Goal: Information Seeking & Learning: Find specific fact

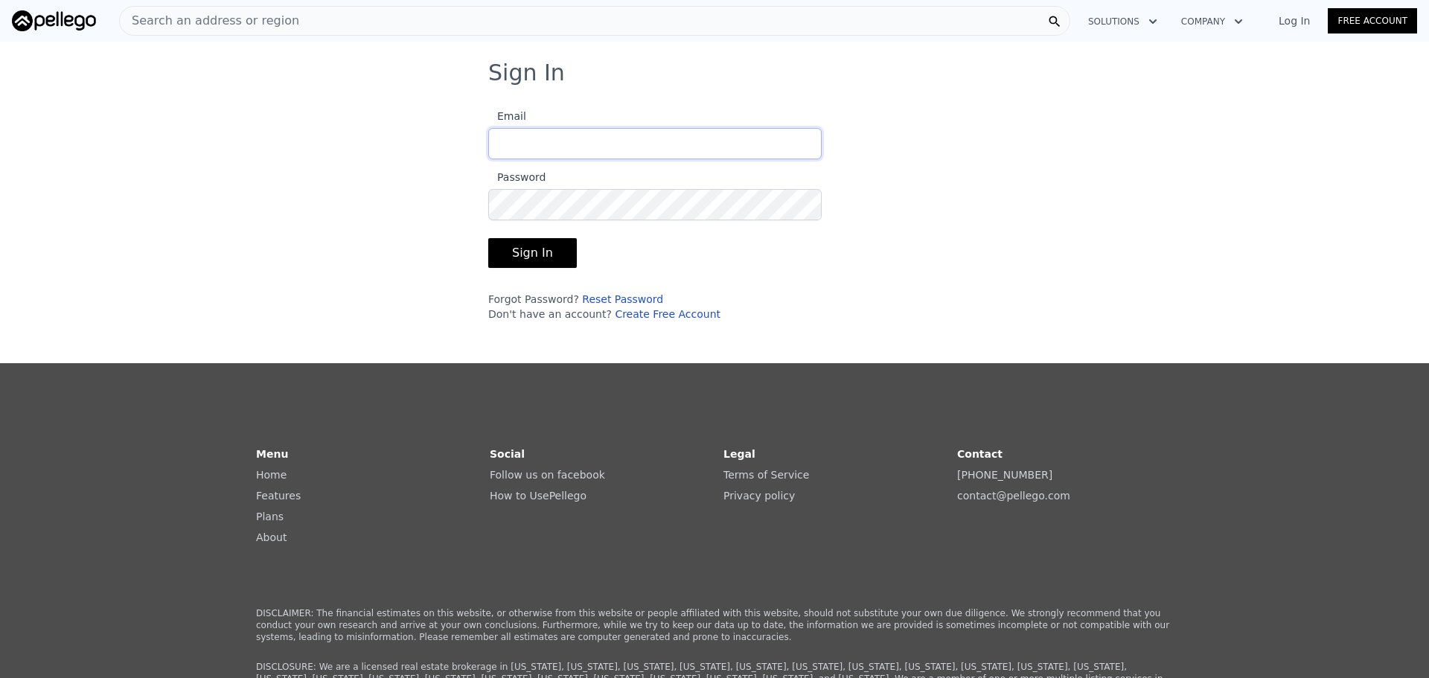
type input "[EMAIL_ADDRESS][DOMAIN_NAME]"
click at [550, 260] on button "Sign In" at bounding box center [532, 253] width 89 height 30
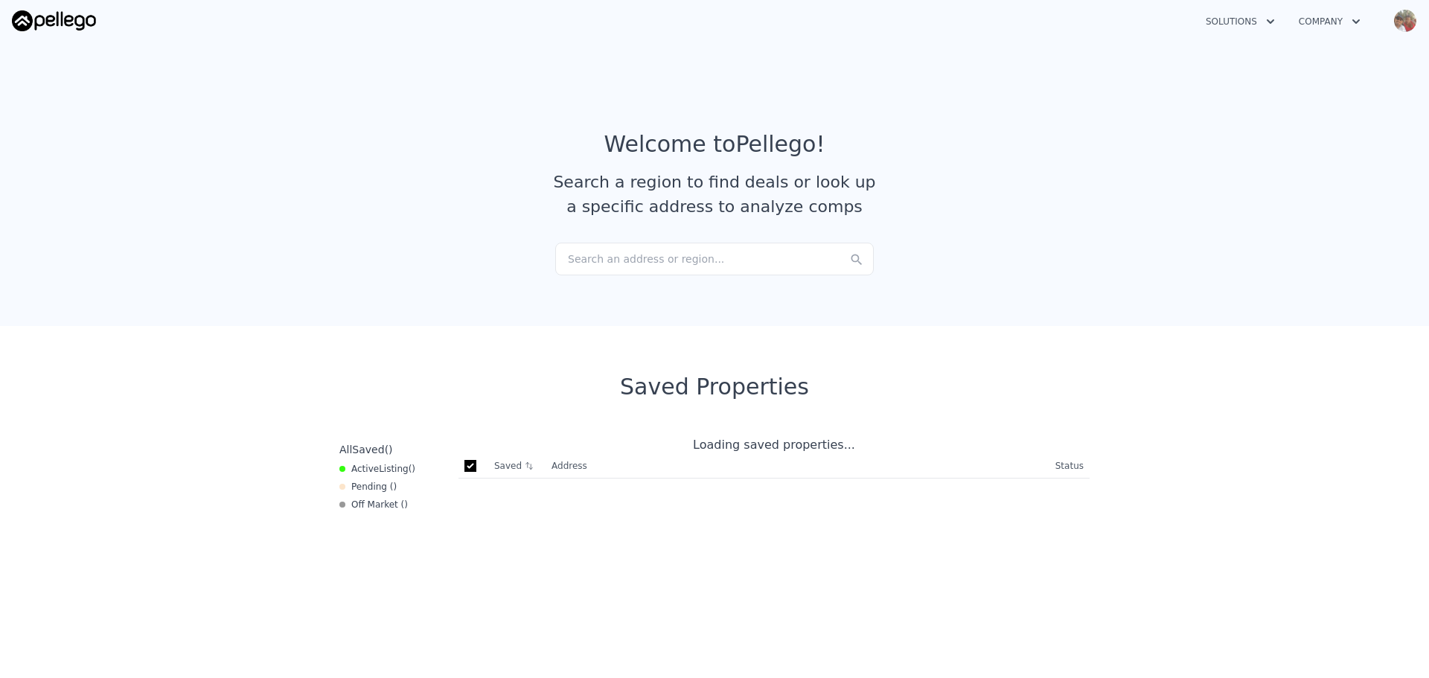
checkbox input "true"
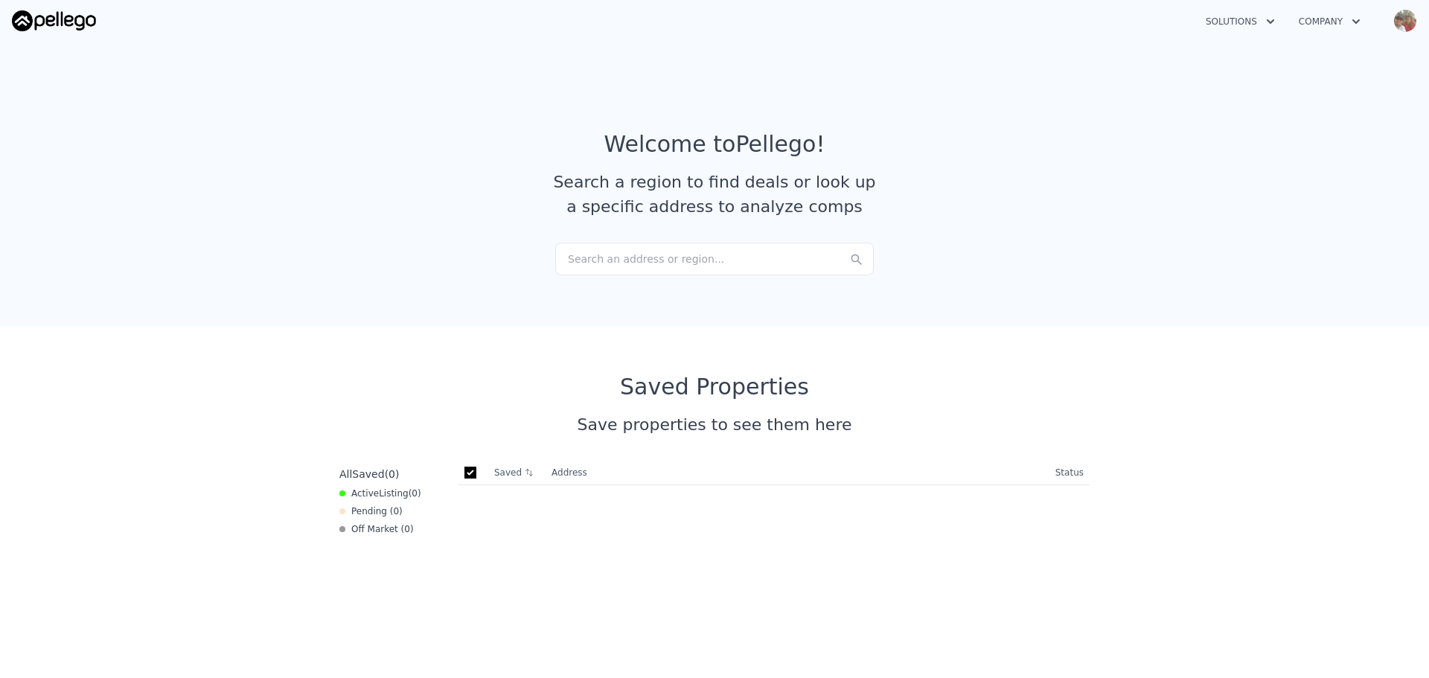
click at [1228, 31] on button "Solutions" at bounding box center [1240, 21] width 93 height 27
click at [1244, 109] on link "Wholesaler Solutions" at bounding box center [1277, 111] width 167 height 27
click at [605, 252] on div "Search an address or region..." at bounding box center [714, 259] width 319 height 33
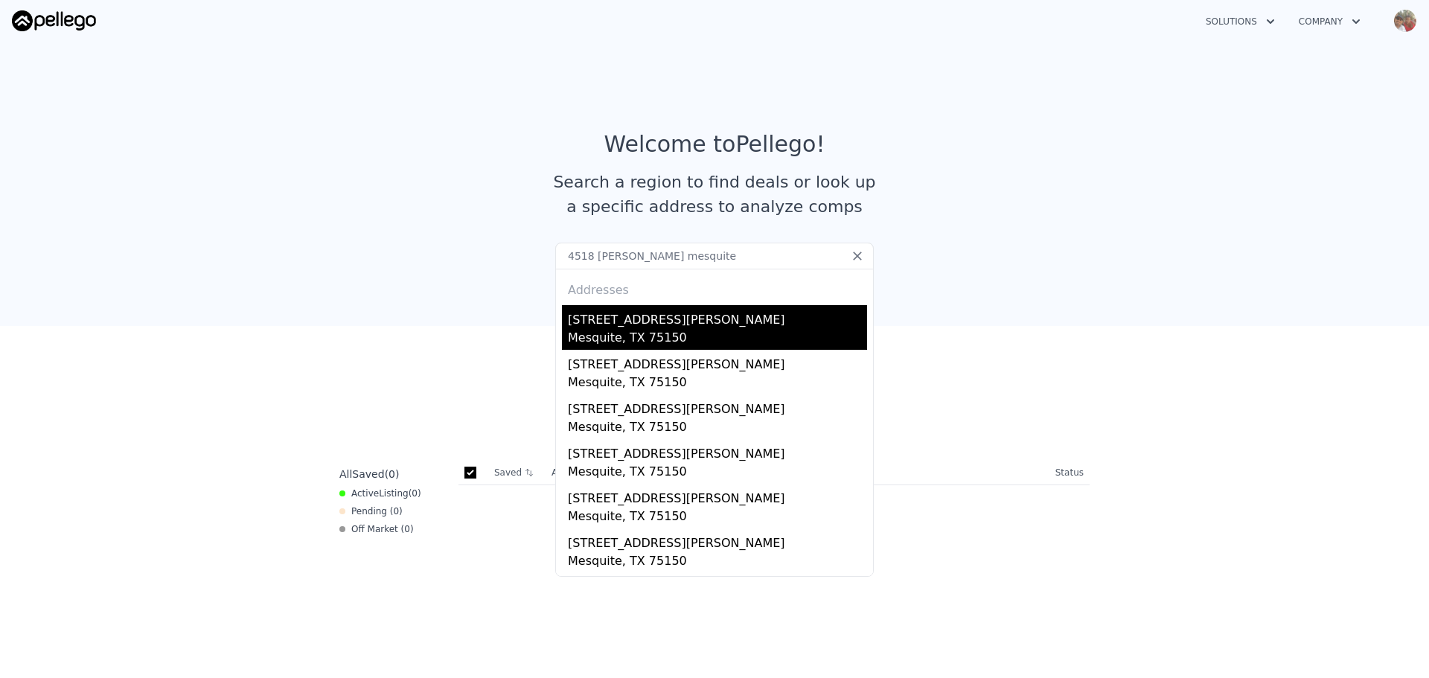
type input "4518 [PERSON_NAME] mesquite"
click at [660, 336] on div "Mesquite, TX 75150" at bounding box center [717, 339] width 299 height 21
